Goal: Transaction & Acquisition: Obtain resource

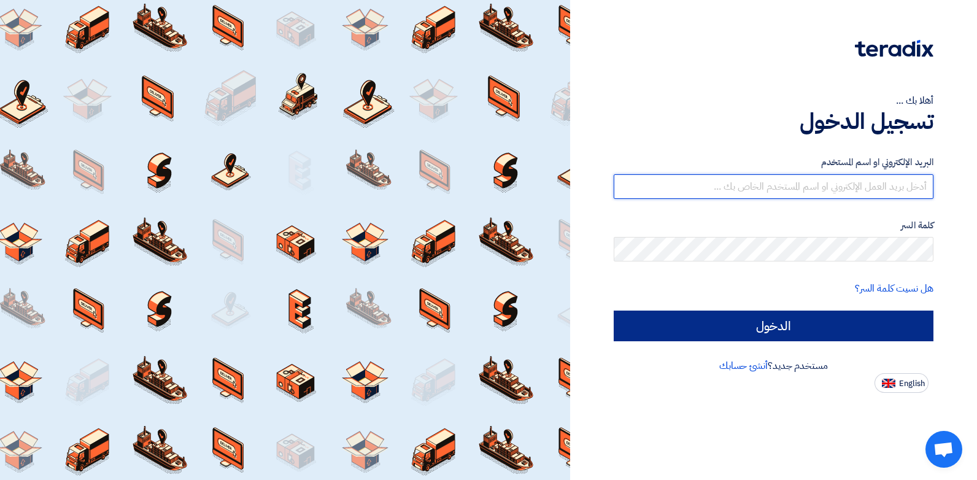
type input "mariana-karm@betatires.com"
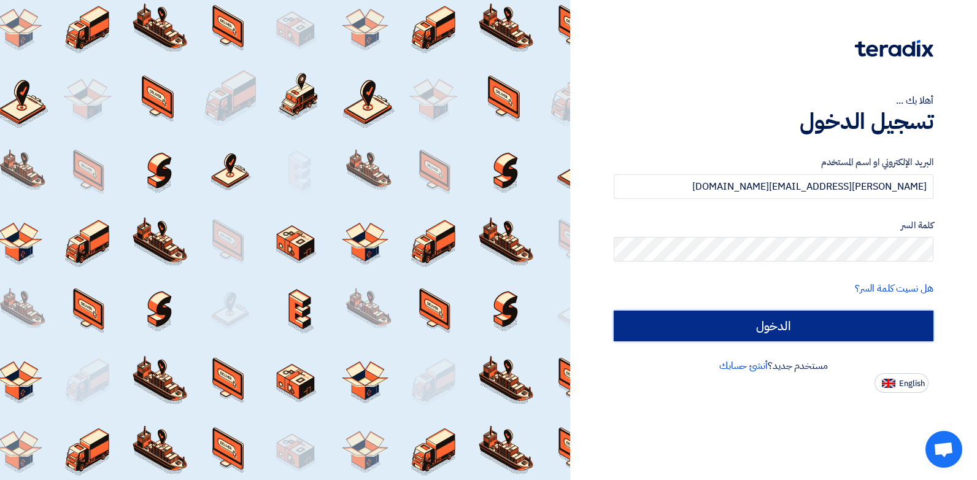
click at [842, 328] on input "الدخول" at bounding box center [774, 326] width 320 height 31
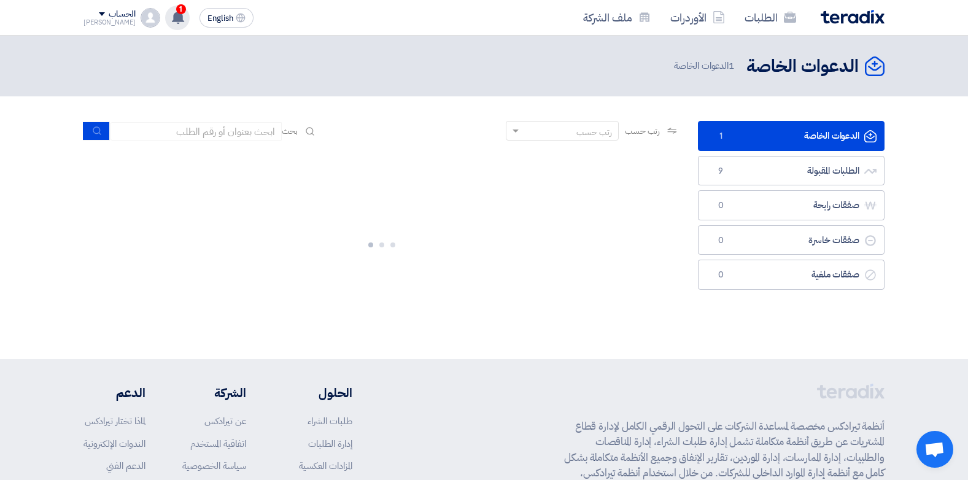
click at [171, 19] on icon at bounding box center [178, 17] width 14 height 14
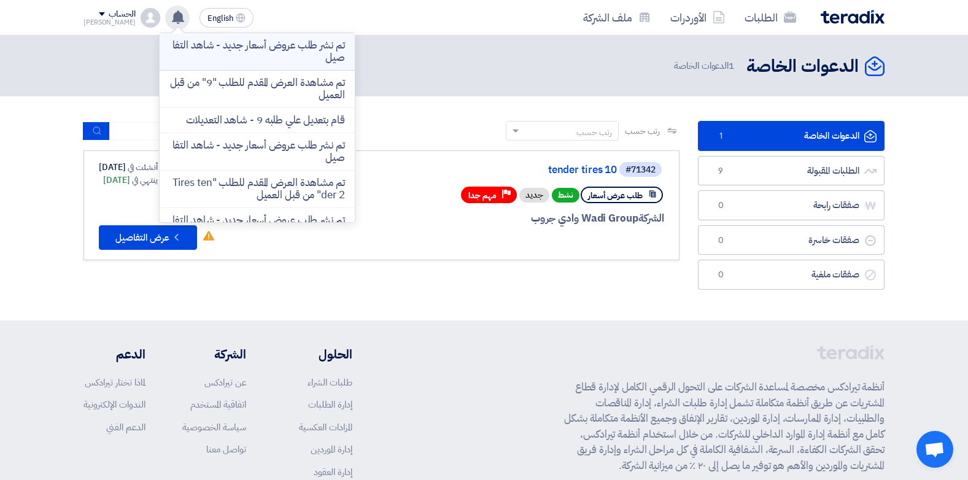
click at [259, 62] on p "تم نشر طلب عروض أسعار جديد - شاهد التفاصيل" at bounding box center [257, 51] width 176 height 25
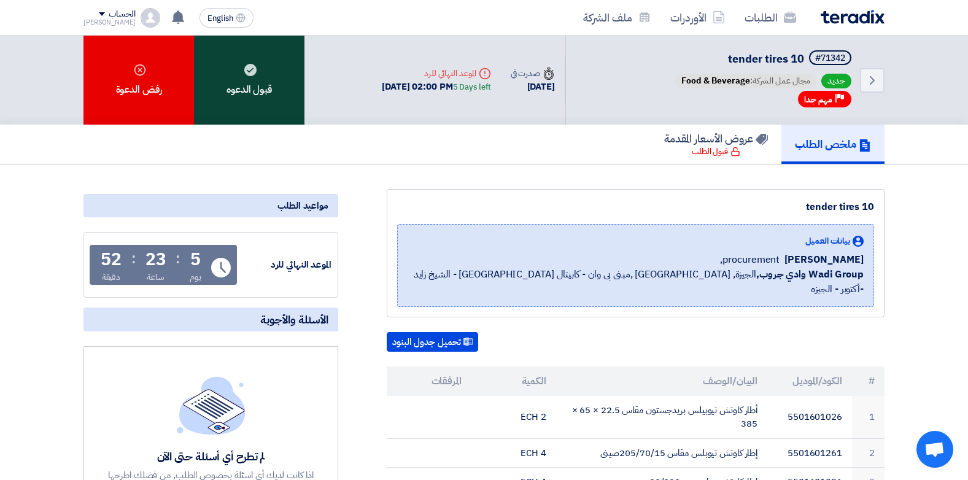
click at [237, 89] on div "قبول الدعوه" at bounding box center [249, 80] width 111 height 89
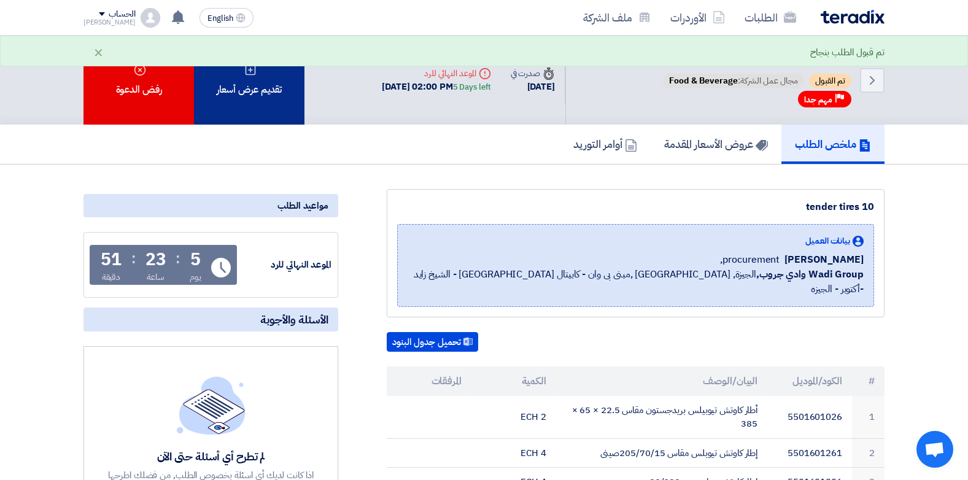
click at [276, 73] on div "تقديم عرض أسعار" at bounding box center [249, 80] width 111 height 89
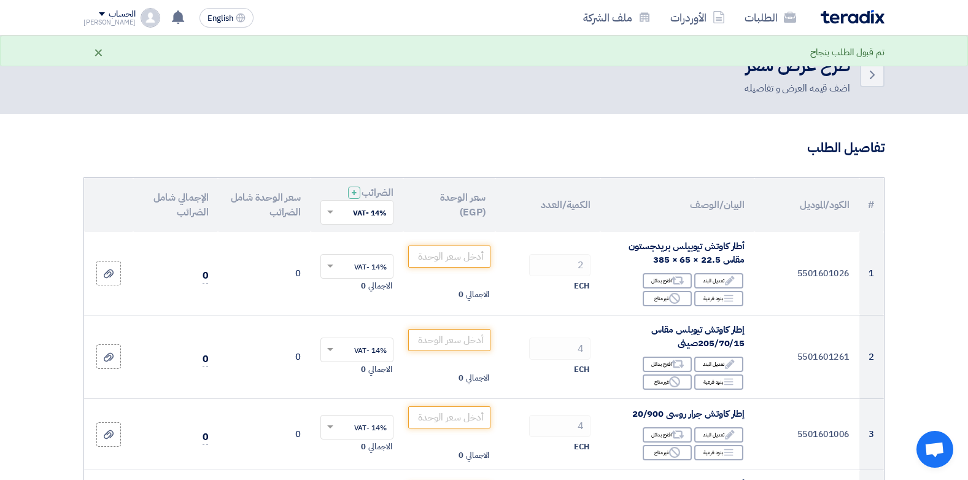
click at [99, 60] on div "×" at bounding box center [98, 52] width 10 height 15
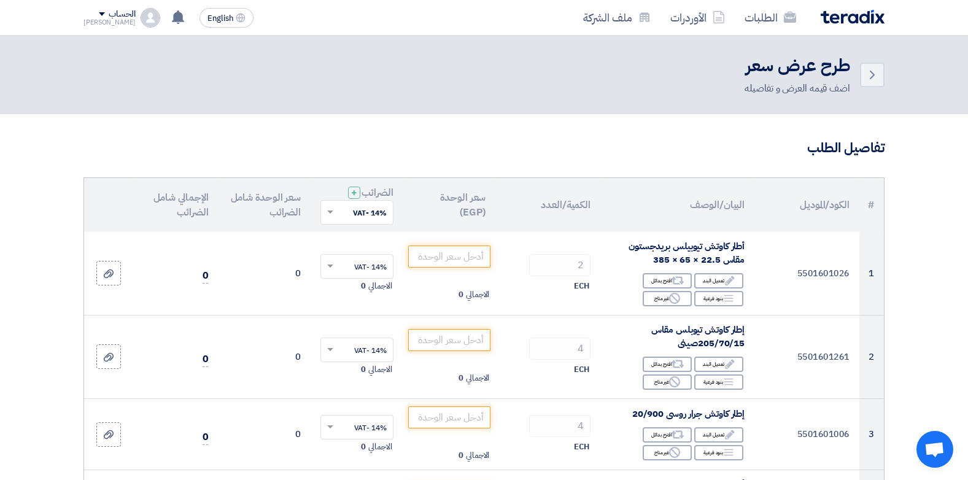
click at [100, 56] on div "Back طرح عرض سعر اضف قيمه العرض و تفاصيله" at bounding box center [484, 75] width 801 height 42
click at [680, 18] on link "الأوردرات" at bounding box center [698, 17] width 74 height 29
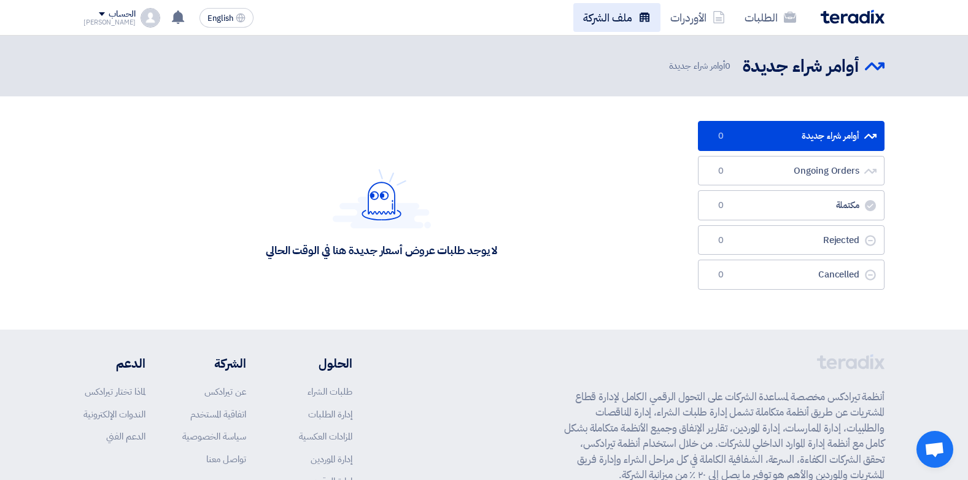
click at [637, 25] on link "ملف الشركة" at bounding box center [616, 17] width 87 height 29
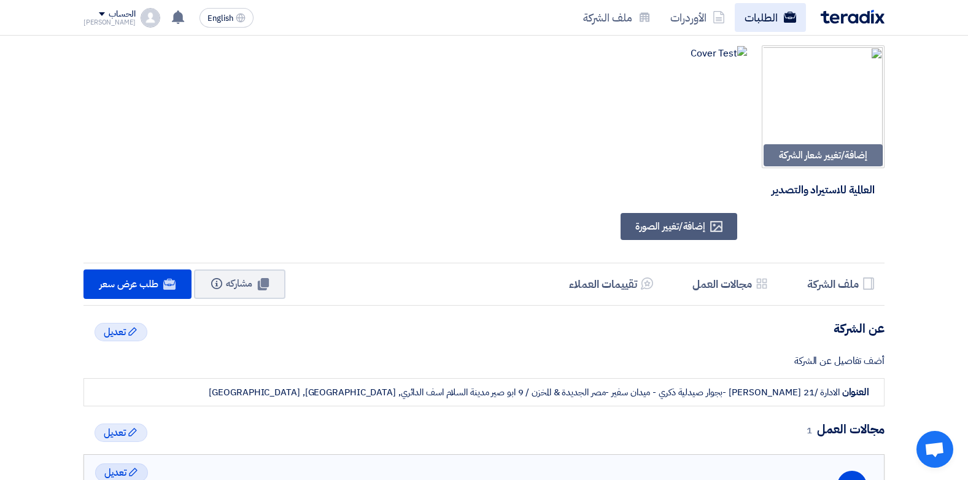
click at [755, 25] on link "الطلبات" at bounding box center [770, 17] width 71 height 29
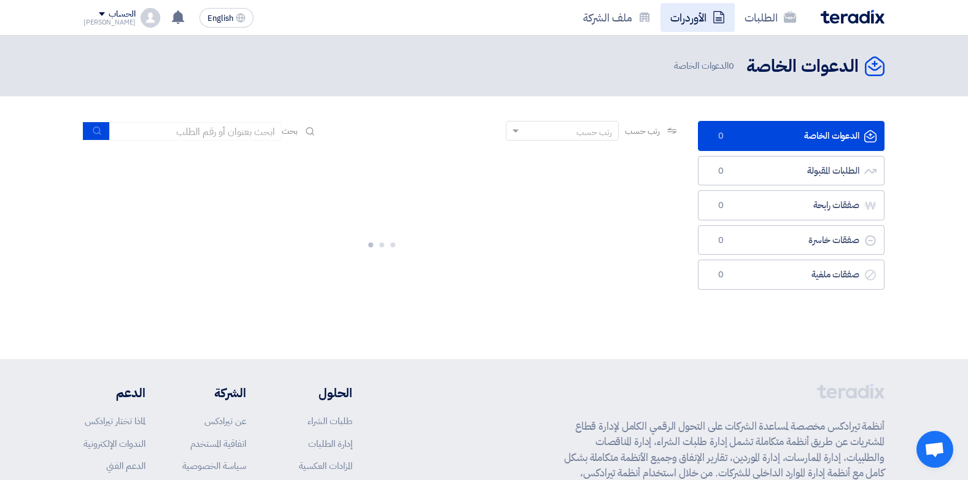
click at [717, 12] on icon at bounding box center [719, 17] width 12 height 12
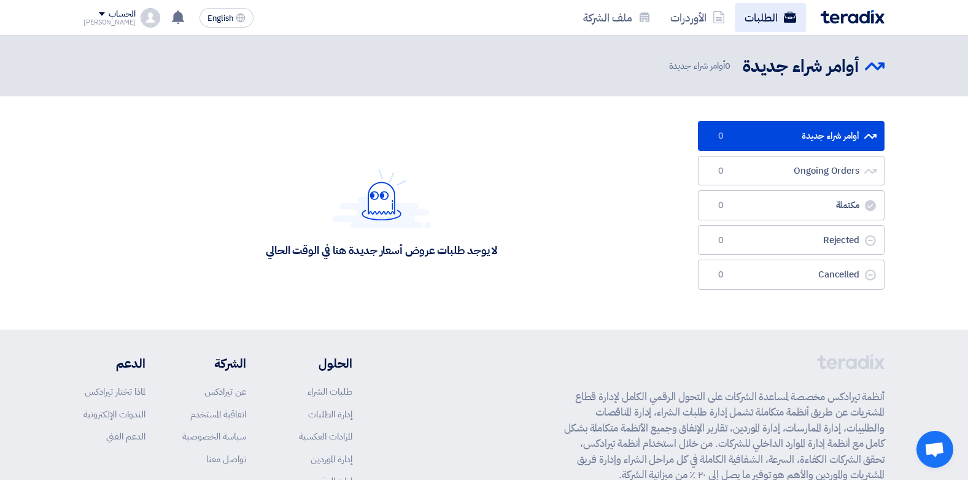
click at [780, 18] on link "الطلبات" at bounding box center [770, 17] width 71 height 29
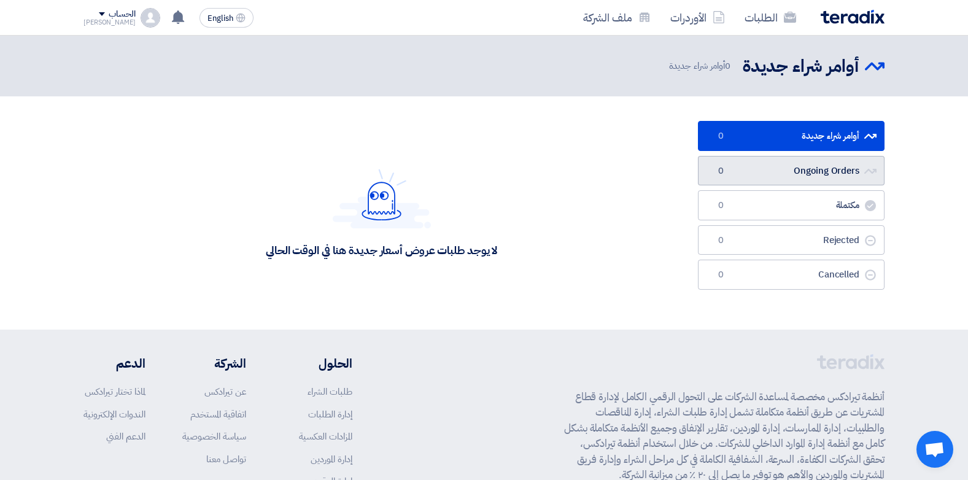
click at [753, 173] on link "Ongoing Orders Ongoing Orders 0" at bounding box center [791, 171] width 187 height 30
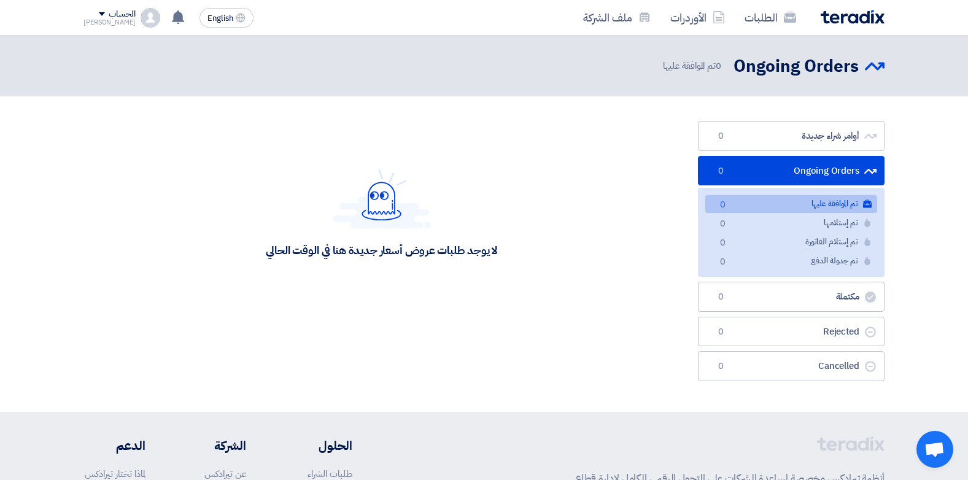
click at [760, 165] on link "Ongoing Orders Ongoing Orders 0" at bounding box center [791, 171] width 187 height 30
click at [779, 141] on link "أوامر شراء جديدة أوامر شراء جديدة 0" at bounding box center [791, 136] width 187 height 30
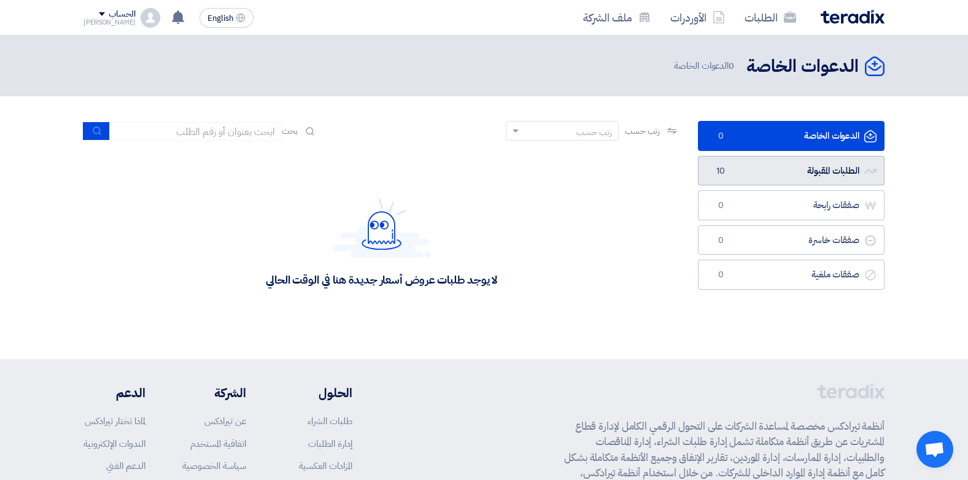
click at [725, 173] on span "10" at bounding box center [720, 171] width 15 height 12
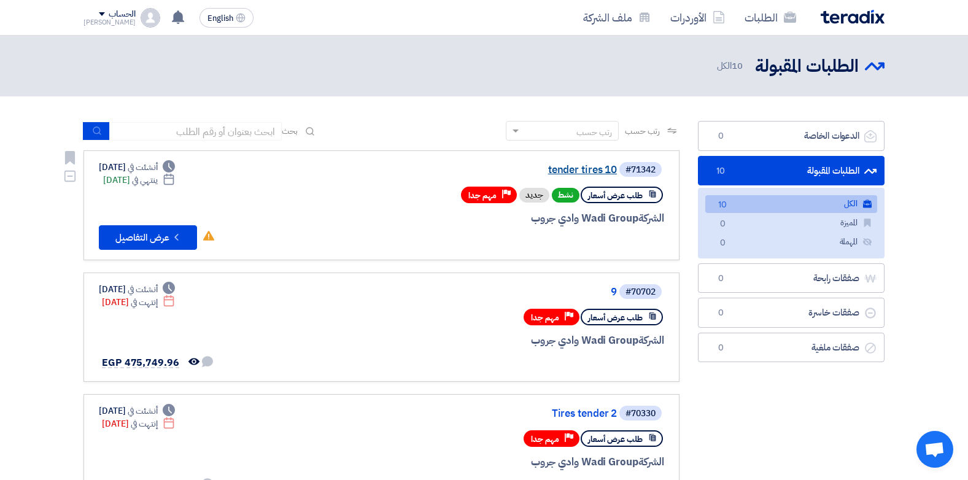
click at [602, 166] on link "tender tires 10" at bounding box center [494, 170] width 246 height 11
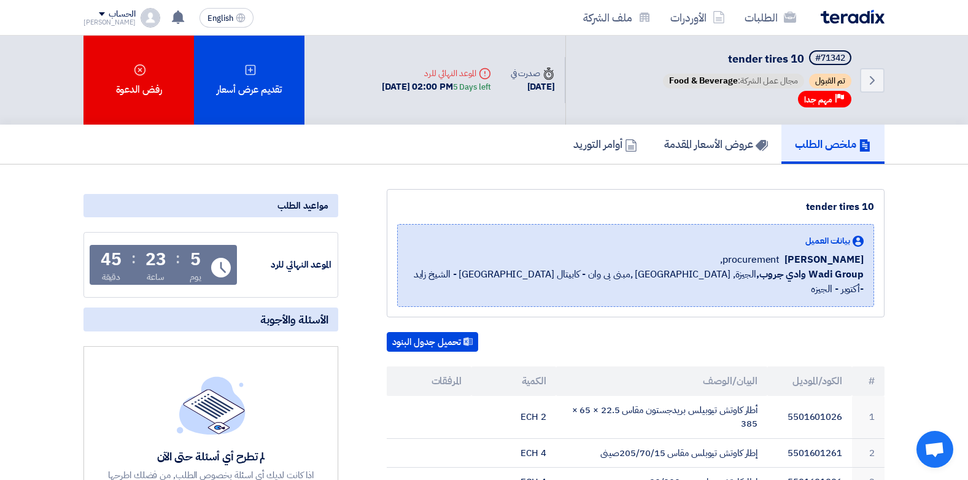
click at [805, 144] on h5 "ملخص الطلب" at bounding box center [833, 144] width 76 height 14
click at [413, 332] on button "تحميل جدول البنود" at bounding box center [432, 342] width 91 height 20
